Goal: Obtain resource: Obtain resource

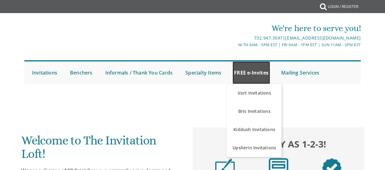
click at [252, 74] on link "FREE e-Invites" at bounding box center [251, 73] width 37 height 23
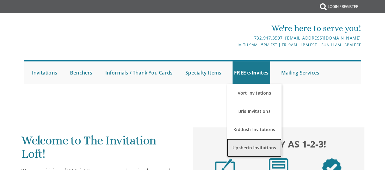
click at [253, 143] on link "Upsherin Invitations" at bounding box center [254, 148] width 55 height 18
click at [247, 148] on link "Upsherin Invitations" at bounding box center [254, 148] width 55 height 18
click at [251, 147] on link "Upsherin Invitations" at bounding box center [254, 148] width 55 height 18
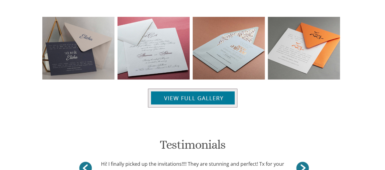
scroll to position [492, 0]
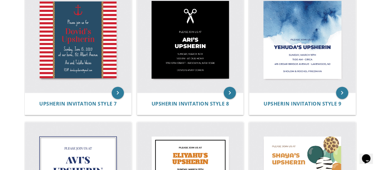
scroll to position [416, 0]
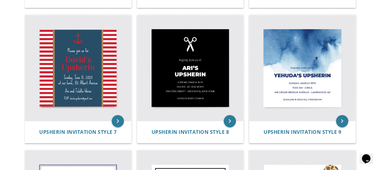
click at [372, 122] on body "My Cart Total: View Cart Item(s) Submit My Cart Total: View Cart Item(s) Login …" at bounding box center [192, 9] width 385 height 798
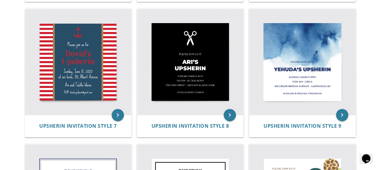
scroll to position [397, 0]
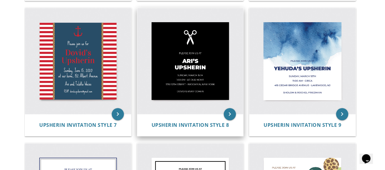
click at [201, 66] on img at bounding box center [190, 61] width 106 height 106
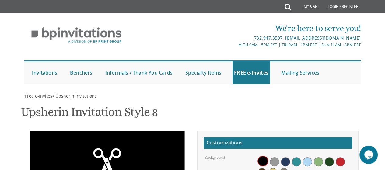
scroll to position [88, 0]
click at [296, 158] on span at bounding box center [296, 162] width 9 height 9
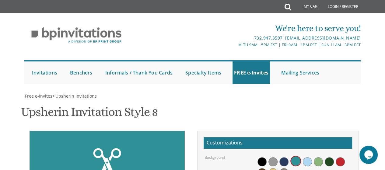
scroll to position [118, 0]
drag, startPoint x: 143, startPoint y: 155, endPoint x: 74, endPoint y: 64, distance: 114.0
copy div "Please join us at [PERSON_NAME]'s Upsherin [DATE] 1:00 pm • at our home [STREET…"
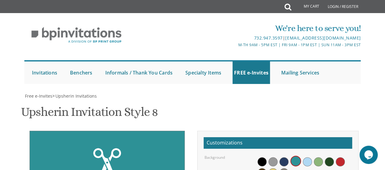
type textarea "[PERSON_NAME]'s Upsherin"
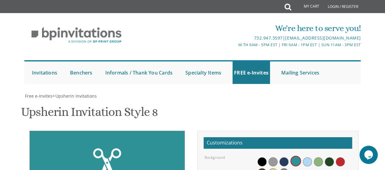
type textarea "[DATE] 1:00 pm • at our home [STREET_ADDRESS] • [GEOGRAPHIC_DATA], [US_STATE]"
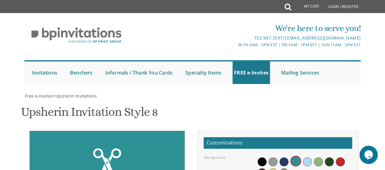
drag, startPoint x: 307, startPoint y: 120, endPoint x: 239, endPoint y: 125, distance: 68.1
type textarea "Yisrael and [PERSON_NAME]"
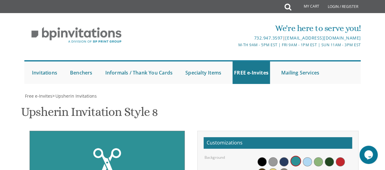
type input "[EMAIL_ADDRESS][DOMAIN_NAME]"
